Goal: Task Accomplishment & Management: Manage account settings

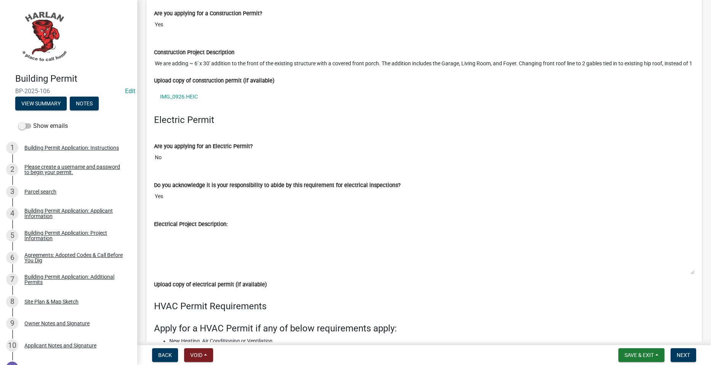
scroll to position [1983, 0]
click at [195, 102] on link "IMG_0926.HEIC" at bounding box center [424, 98] width 540 height 18
click at [457, 130] on div "Electric Permit" at bounding box center [424, 124] width 552 height 17
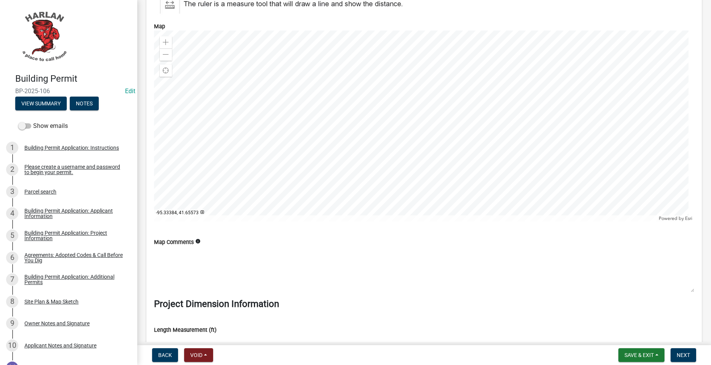
scroll to position [3148, 0]
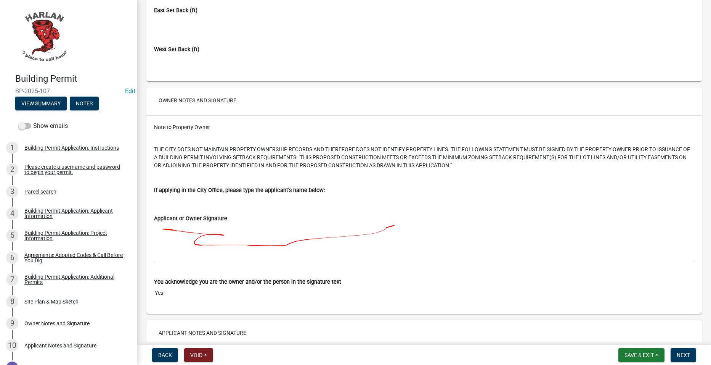
scroll to position [4084, 0]
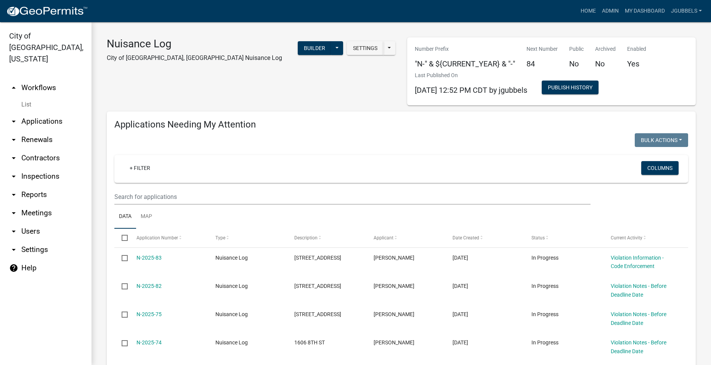
select select "2: 50"
click at [616, 8] on link "Admin" at bounding box center [610, 11] width 23 height 14
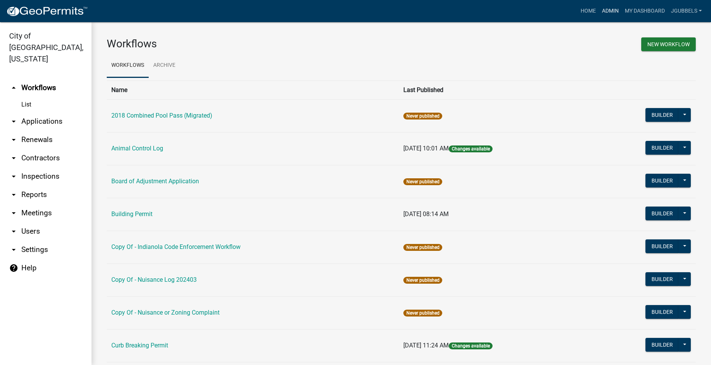
scroll to position [305, 0]
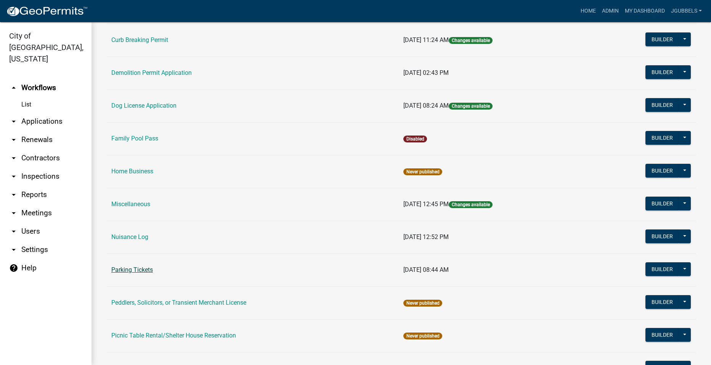
click at [140, 270] on link "Parking Tickets" at bounding box center [132, 269] width 42 height 7
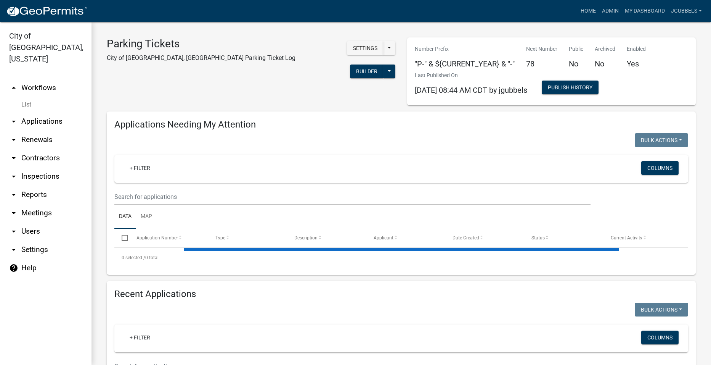
select select "2: 50"
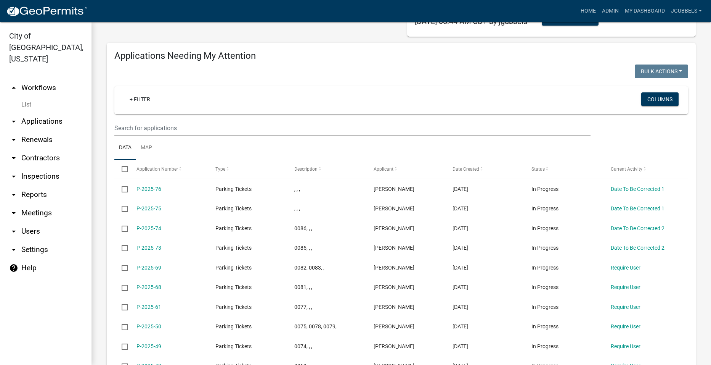
scroll to position [114, 0]
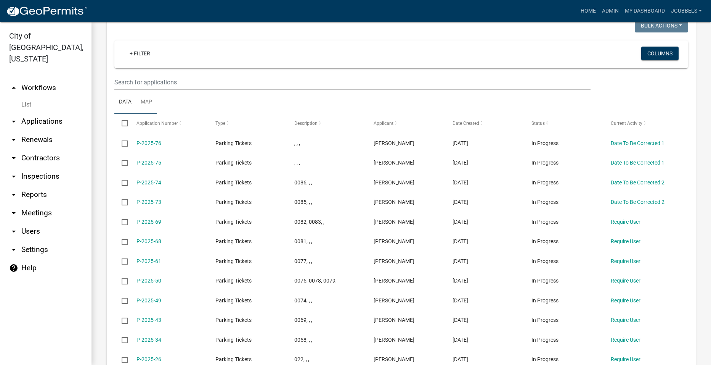
click at [150, 96] on link "Map" at bounding box center [146, 102] width 21 height 24
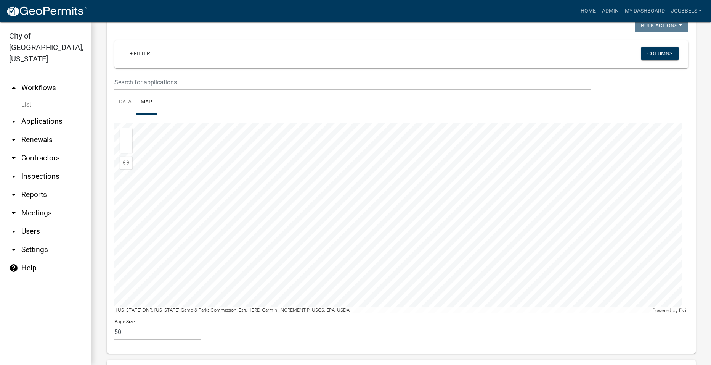
click at [257, 190] on div at bounding box center [401, 217] width 574 height 191
click at [258, 189] on div at bounding box center [401, 217] width 574 height 191
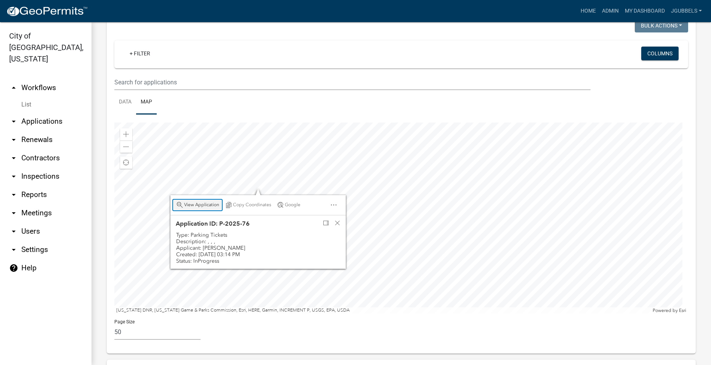
click at [211, 204] on span "View Application" at bounding box center [201, 205] width 35 height 6
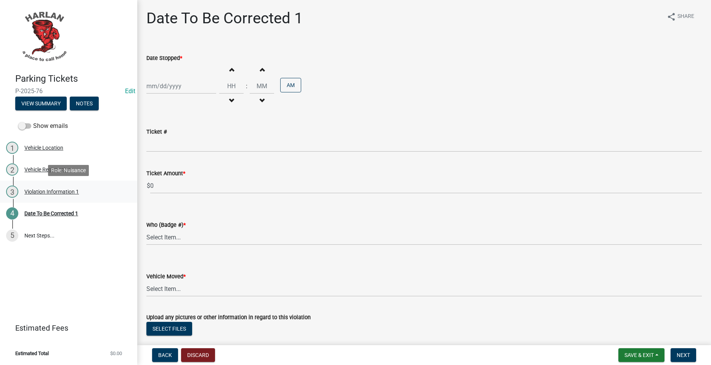
click at [79, 198] on link "3 Violation Information 1" at bounding box center [68, 191] width 137 height 22
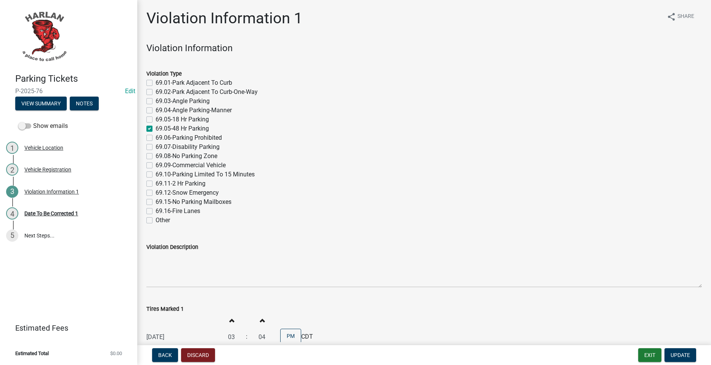
scroll to position [212, 0]
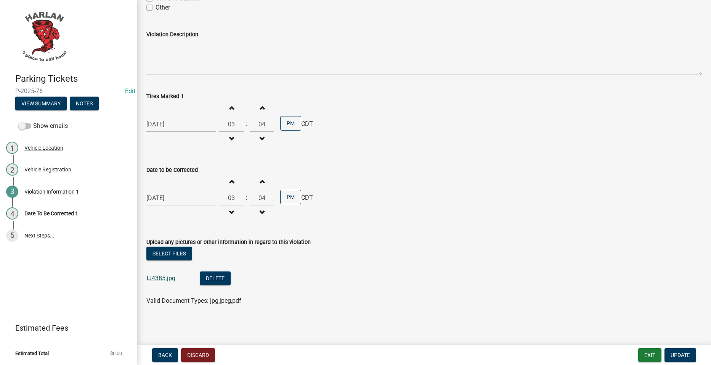
click at [173, 275] on link "IJ4385.jpg" at bounding box center [161, 277] width 29 height 7
click at [68, 211] on div "Date To Be Corrected 1" at bounding box center [51, 213] width 54 height 5
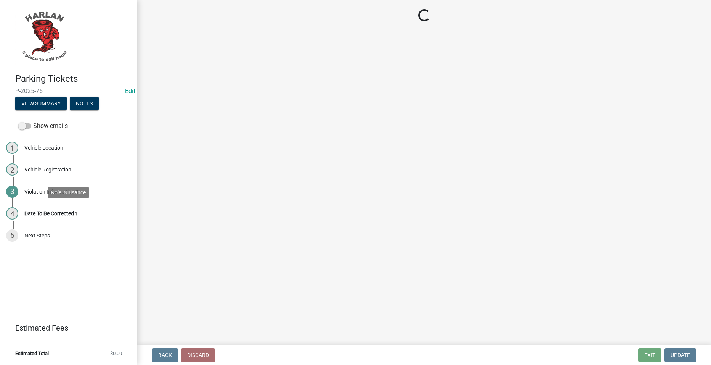
scroll to position [0, 0]
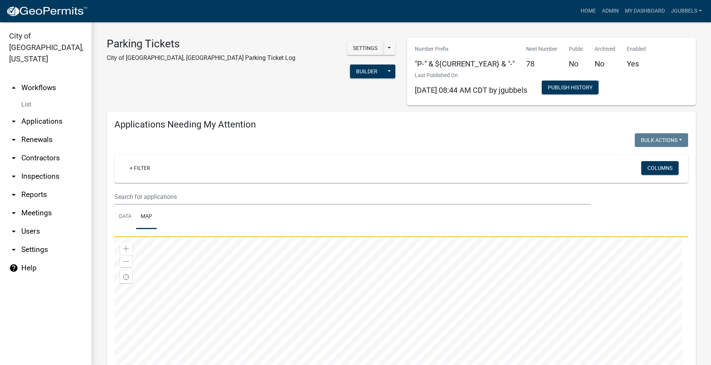
select select "2: 50"
